Goal: Find specific page/section

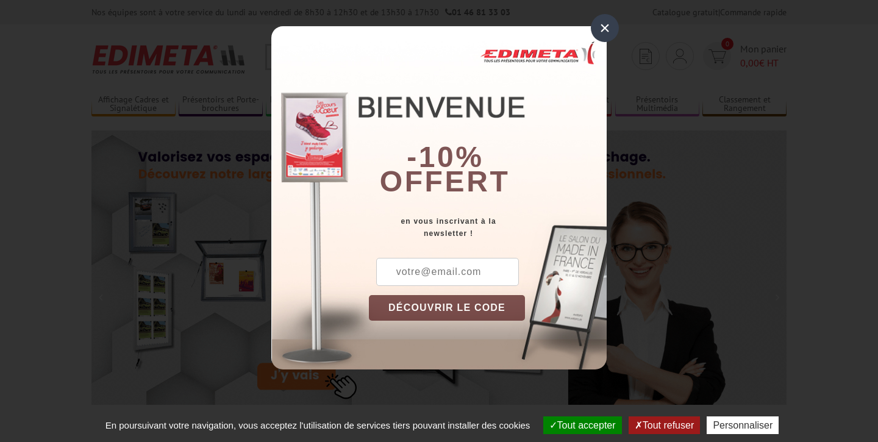
click at [610, 24] on div "×" at bounding box center [605, 28] width 28 height 28
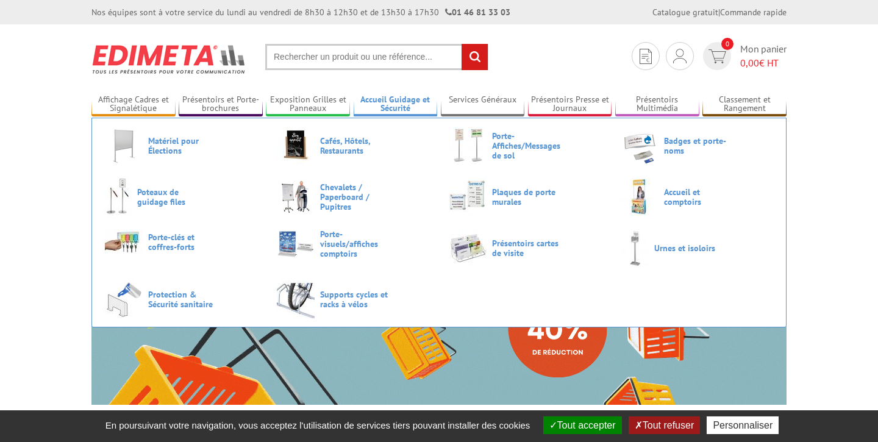
click at [370, 108] on link "Accueil Guidage et Sécurité" at bounding box center [395, 104] width 84 height 20
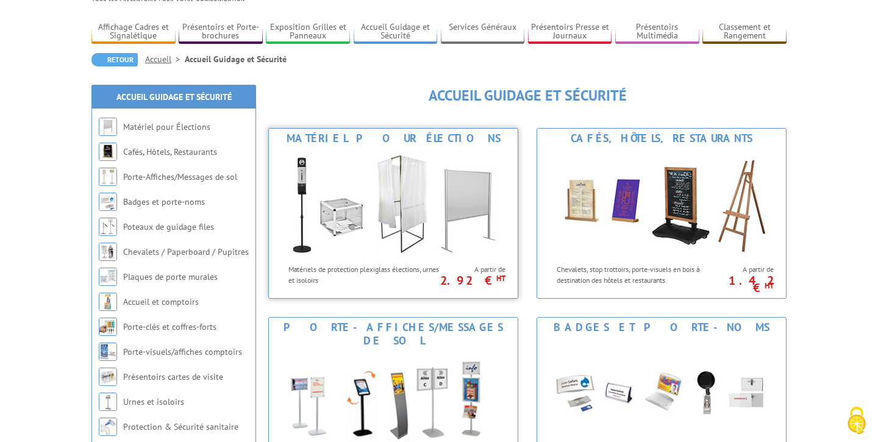
scroll to position [74, 0]
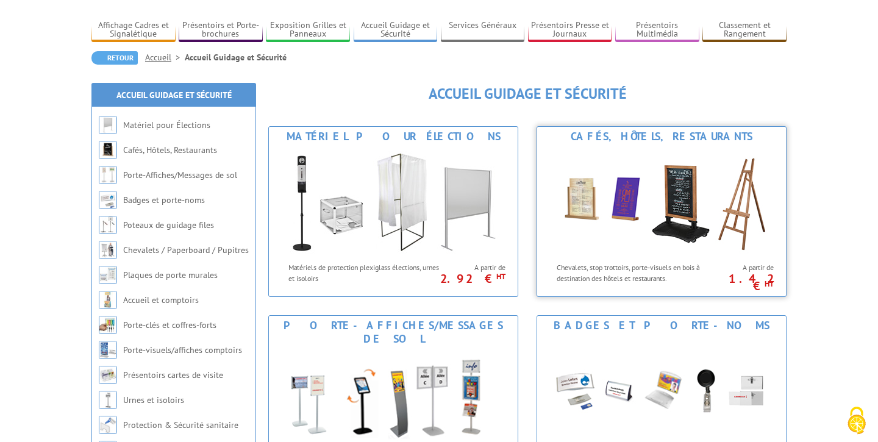
click at [637, 256] on div "Chevalets, stop trottoirs, porte-visuels en bois à destination des hôtels et re…" at bounding box center [624, 269] width 174 height 27
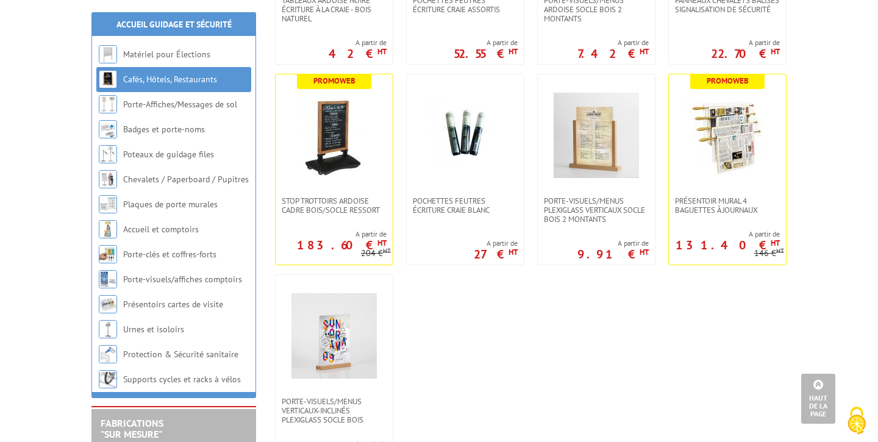
scroll to position [3608, 0]
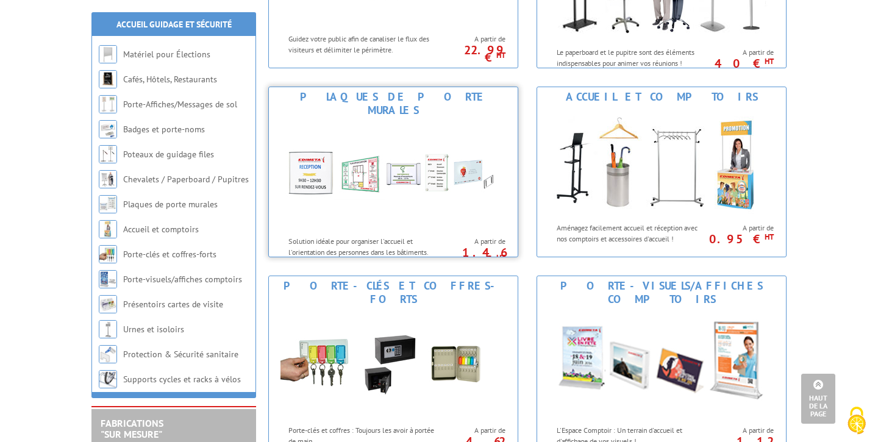
scroll to position [683, 0]
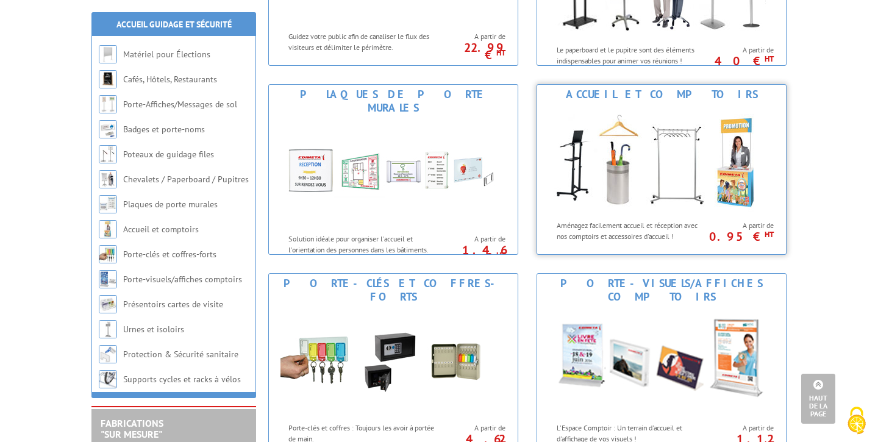
click at [628, 209] on img at bounding box center [660, 159] width 225 height 110
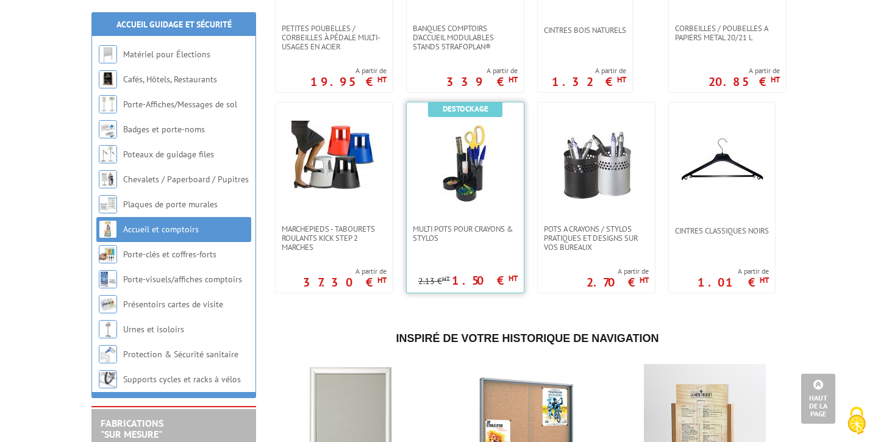
scroll to position [1383, 0]
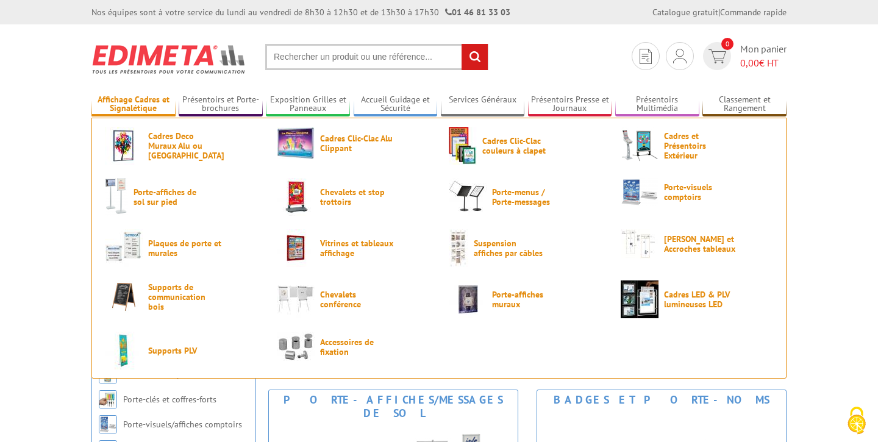
click at [145, 105] on link "Affichage Cadres et Signalétique" at bounding box center [133, 104] width 84 height 20
